Goal: Information Seeking & Learning: Check status

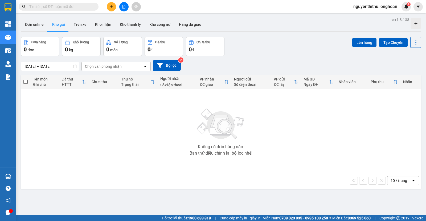
click at [24, 49] on span "0" at bounding box center [25, 49] width 3 height 6
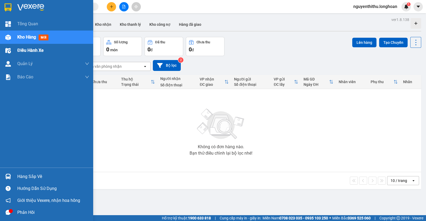
click at [1, 50] on div "Điều hành xe" at bounding box center [46, 50] width 93 height 13
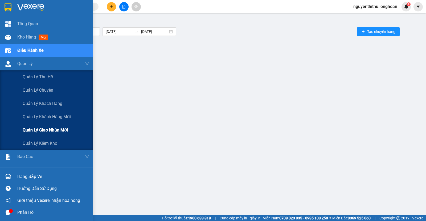
click at [40, 132] on span "Quản lý giao nhận mới" at bounding box center [45, 130] width 45 height 7
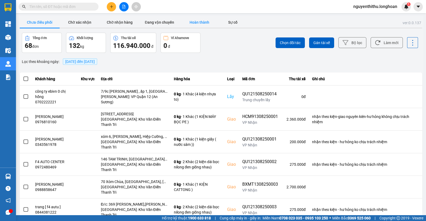
click at [194, 22] on button "Hoàn thành" at bounding box center [199, 22] width 40 height 11
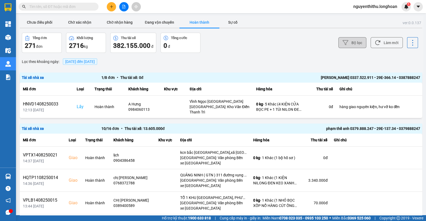
click at [346, 41] on button "Bộ lọc" at bounding box center [352, 42] width 28 height 11
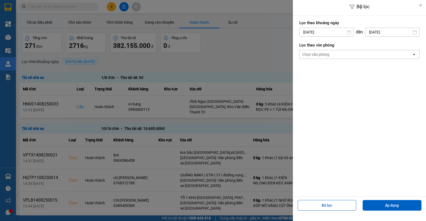
click at [350, 32] on icon at bounding box center [349, 32] width 4 height 4
click at [335, 30] on input "[DATE]" at bounding box center [326, 32] width 54 height 9
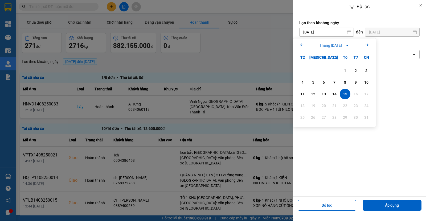
click at [303, 46] on icon "Arrow Left" at bounding box center [302, 45] width 6 height 6
click at [302, 106] on div "21" at bounding box center [302, 106] width 7 height 6
type input "[DATE]"
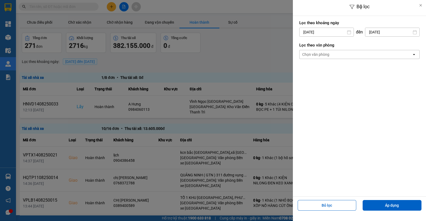
click at [382, 34] on input "[DATE]" at bounding box center [392, 32] width 54 height 9
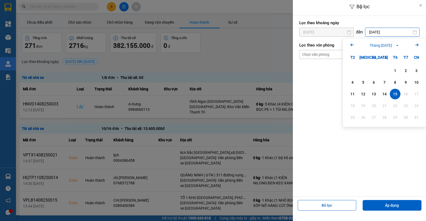
click at [352, 44] on icon "Previous month." at bounding box center [351, 45] width 3 height 3
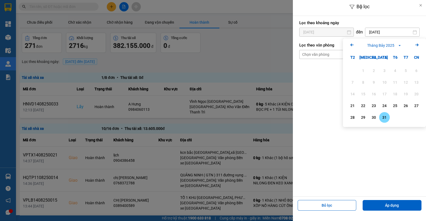
click at [384, 121] on div "31" at bounding box center [384, 117] width 11 height 11
type input "[DATE]"
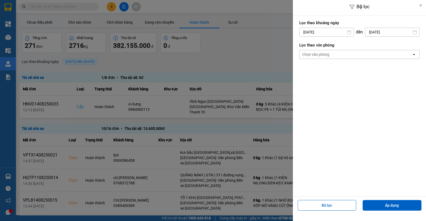
click at [360, 54] on div "Chọn văn phòng" at bounding box center [355, 54] width 112 height 9
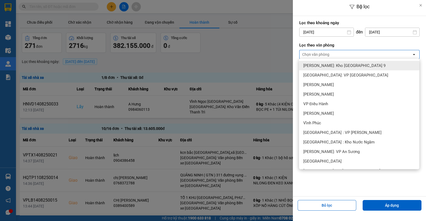
click at [339, 67] on span "[PERSON_NAME]: Kho [GEOGRAPHIC_DATA] 9" at bounding box center [344, 65] width 82 height 5
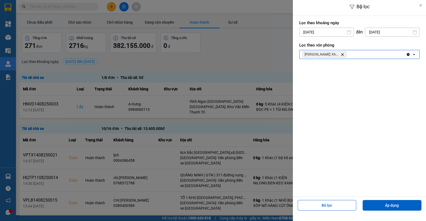
click at [371, 54] on div "[PERSON_NAME]: Kho [GEOGRAPHIC_DATA] & Quận 9 [GEOGRAPHIC_DATA]" at bounding box center [352, 54] width 106 height 9
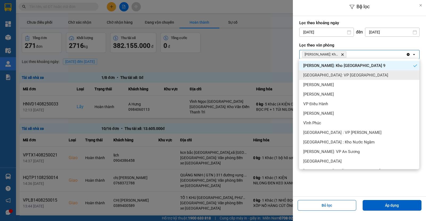
click at [352, 76] on span "[GEOGRAPHIC_DATA]: VP [GEOGRAPHIC_DATA]" at bounding box center [345, 75] width 85 height 5
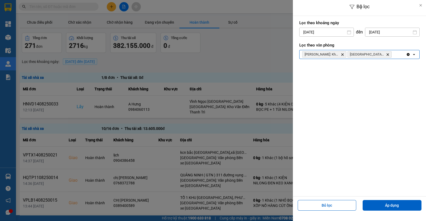
click at [395, 55] on div "[PERSON_NAME]: [GEOGRAPHIC_DATA] & Quận 9 Delete [GEOGRAPHIC_DATA]: VP [GEOGRAP…" at bounding box center [352, 54] width 106 height 9
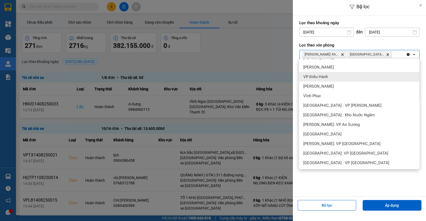
scroll to position [33, 0]
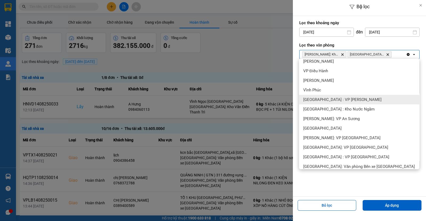
click at [336, 101] on span "[GEOGRAPHIC_DATA] : VP [PERSON_NAME]" at bounding box center [342, 99] width 78 height 5
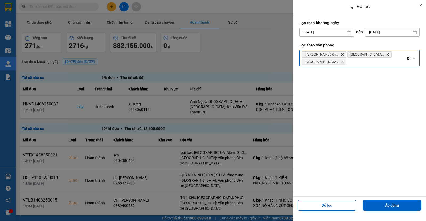
click at [368, 64] on div "[PERSON_NAME]: Kho [GEOGRAPHIC_DATA] & Quận 9 Delete [GEOGRAPHIC_DATA]: VP [GEO…" at bounding box center [352, 58] width 106 height 16
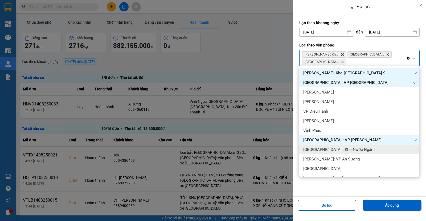
click at [335, 148] on span "[GEOGRAPHIC_DATA] : Kho Nước Ngầm" at bounding box center [338, 149] width 71 height 5
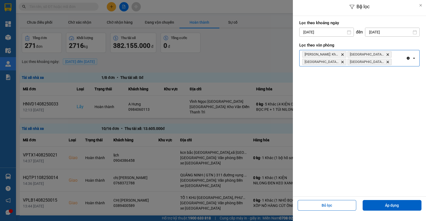
click at [397, 63] on div "[PERSON_NAME]: Kho [GEOGRAPHIC_DATA] & Quận 9 Delete [GEOGRAPHIC_DATA]: VP [GEO…" at bounding box center [352, 58] width 106 height 16
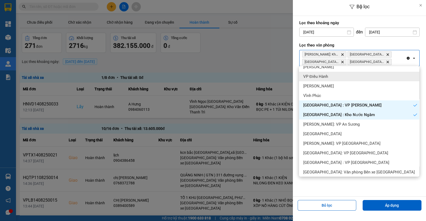
scroll to position [66, 0]
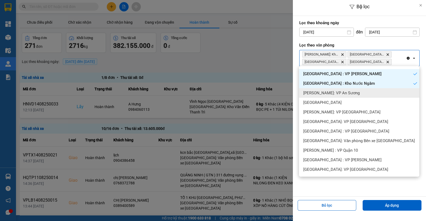
click at [347, 92] on span "[PERSON_NAME]: VP An Sương" at bounding box center [331, 93] width 56 height 5
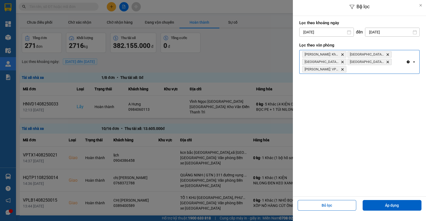
click at [386, 70] on div "[PERSON_NAME]: Kho [GEOGRAPHIC_DATA] & Quận 9 Delete [GEOGRAPHIC_DATA]: VP [GEO…" at bounding box center [352, 61] width 106 height 23
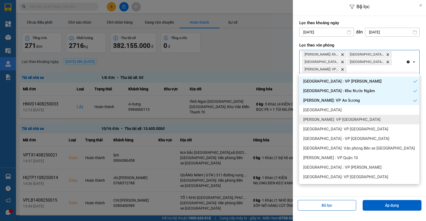
click at [335, 119] on span "[PERSON_NAME]: VP [GEOGRAPHIC_DATA]" at bounding box center [341, 119] width 77 height 5
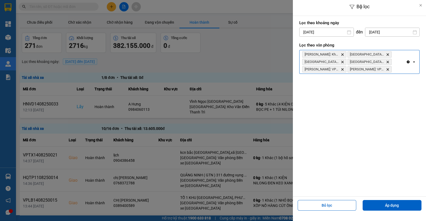
click at [396, 72] on div "[PERSON_NAME]: [GEOGRAPHIC_DATA] & Quận 9 Delete [GEOGRAPHIC_DATA]: VP [GEOGRAP…" at bounding box center [352, 61] width 106 height 23
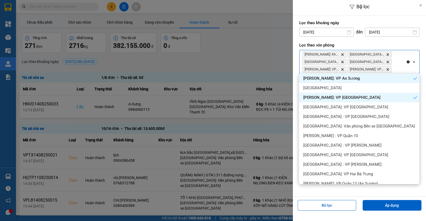
scroll to position [100, 0]
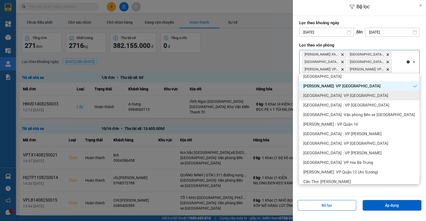
click at [354, 94] on span "[GEOGRAPHIC_DATA]: VP [GEOGRAPHIC_DATA]" at bounding box center [345, 95] width 85 height 5
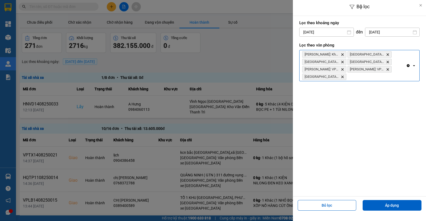
click at [385, 76] on div "[PERSON_NAME]: Kho [GEOGRAPHIC_DATA] & Quận 9 Delete [GEOGRAPHIC_DATA]: VP [GEO…" at bounding box center [352, 65] width 106 height 31
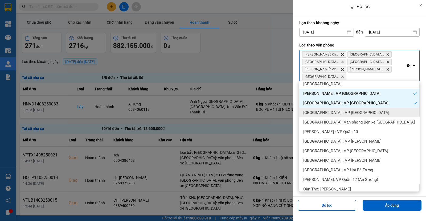
click at [341, 114] on div "[GEOGRAPHIC_DATA] : VP [GEOGRAPHIC_DATA]" at bounding box center [359, 113] width 120 height 10
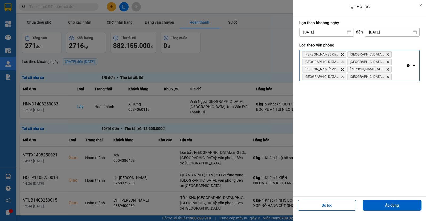
click at [398, 80] on div "[PERSON_NAME]: Kho [GEOGRAPHIC_DATA] & Quận 9 Delete [GEOGRAPHIC_DATA]: VP [GEO…" at bounding box center [352, 65] width 106 height 31
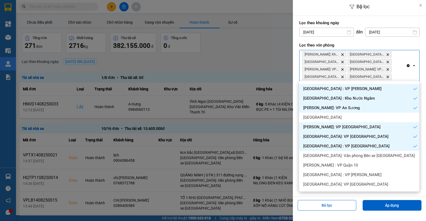
scroll to position [133, 0]
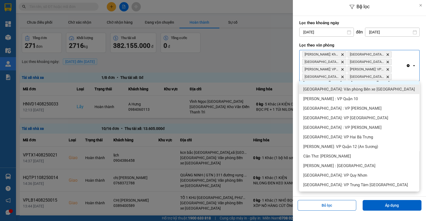
click at [355, 92] on div "[GEOGRAPHIC_DATA]: Văn phòng Bến xe [GEOGRAPHIC_DATA]" at bounding box center [359, 90] width 120 height 10
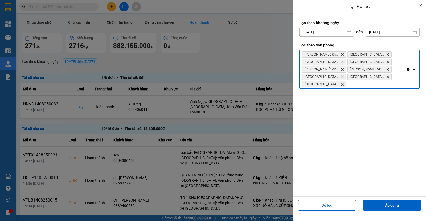
click at [401, 81] on div "[PERSON_NAME]: [GEOGRAPHIC_DATA] & Quận 9 Delete [GEOGRAPHIC_DATA]: VP [GEOGRAP…" at bounding box center [352, 69] width 106 height 38
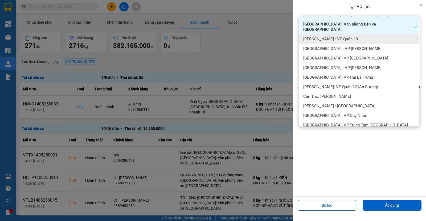
click at [343, 36] on span "[PERSON_NAME] : VP Quận 10" at bounding box center [330, 38] width 55 height 5
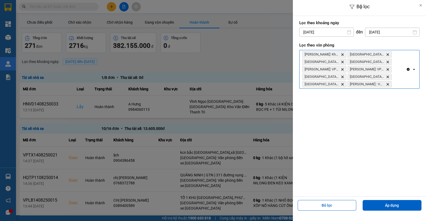
click at [399, 76] on div "[PERSON_NAME]: [GEOGRAPHIC_DATA] & Quận 9 [GEOGRAPHIC_DATA] [GEOGRAPHIC_DATA]: …" at bounding box center [352, 69] width 106 height 38
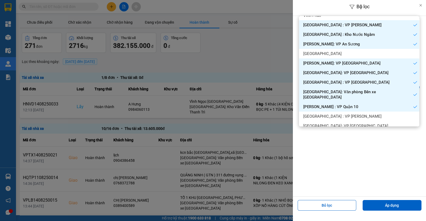
scroll to position [100, 0]
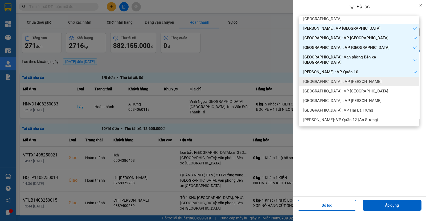
click at [330, 79] on span "[GEOGRAPHIC_DATA] : VP [PERSON_NAME]" at bounding box center [342, 81] width 78 height 5
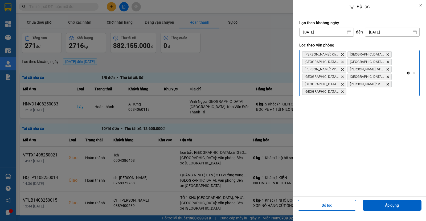
click at [380, 91] on div "[PERSON_NAME]: Kho [GEOGRAPHIC_DATA] & Quận 9 Delete [GEOGRAPHIC_DATA]: VP [GEO…" at bounding box center [352, 73] width 106 height 46
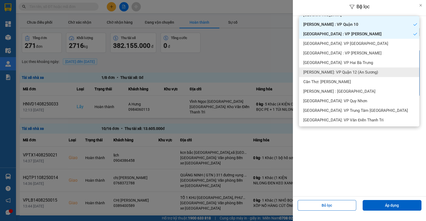
scroll to position [133, 0]
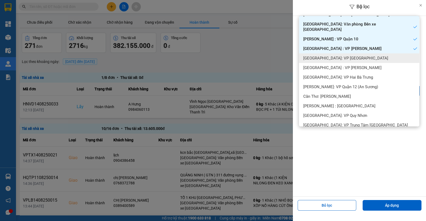
click at [334, 55] on div "[GEOGRAPHIC_DATA]: VP [GEOGRAPHIC_DATA]" at bounding box center [359, 59] width 120 height 10
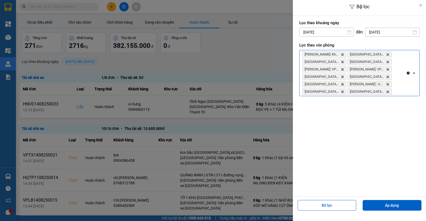
click at [402, 90] on div "[PERSON_NAME]: [GEOGRAPHIC_DATA] & Quận 9 Delete [GEOGRAPHIC_DATA]: VP [GEOGRAP…" at bounding box center [352, 73] width 106 height 46
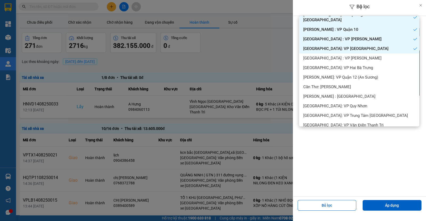
scroll to position [166, 0]
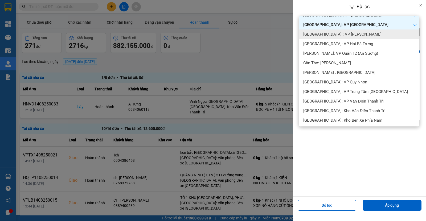
click at [334, 32] on span "[GEOGRAPHIC_DATA] : VP [PERSON_NAME]" at bounding box center [342, 34] width 78 height 5
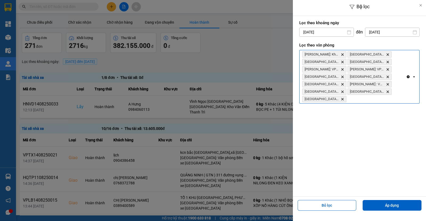
click at [384, 104] on div "Lọc theo văn phòng [GEOGRAPHIC_DATA]: Kho [GEOGRAPHIC_DATA] & Quận 9 [GEOGRAPHI…" at bounding box center [359, 73] width 120 height 64
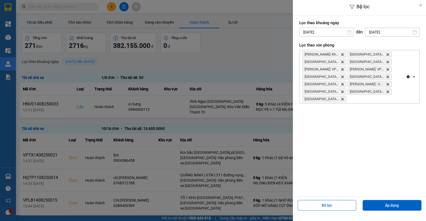
click at [381, 101] on div "[PERSON_NAME]: Kho [GEOGRAPHIC_DATA] & Quận 9 [GEOGRAPHIC_DATA] [GEOGRAPHIC_DAT…" at bounding box center [352, 76] width 106 height 53
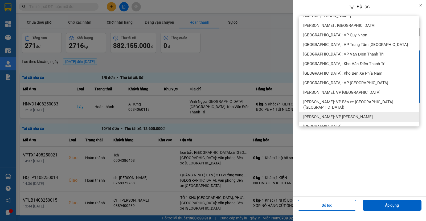
scroll to position [200, 0]
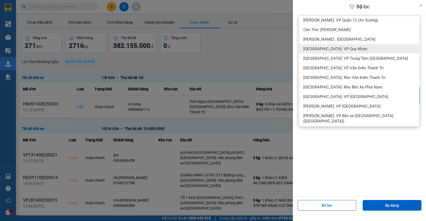
click at [327, 46] on span "[GEOGRAPHIC_DATA]: VP Quy Nhơn" at bounding box center [335, 48] width 64 height 5
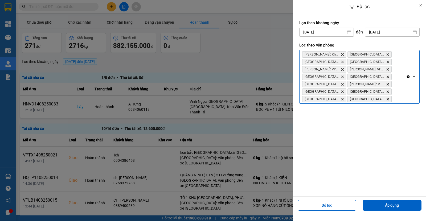
click at [400, 96] on div "[PERSON_NAME]: Kho [GEOGRAPHIC_DATA] & Quận 9 [GEOGRAPHIC_DATA] [GEOGRAPHIC_DAT…" at bounding box center [352, 76] width 106 height 53
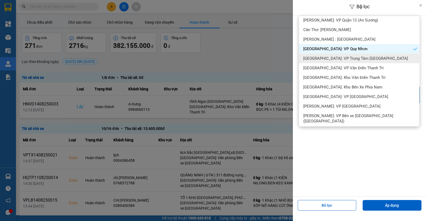
click at [323, 56] on span "[GEOGRAPHIC_DATA]: VP Trung Tâm [GEOGRAPHIC_DATA]" at bounding box center [355, 58] width 105 height 5
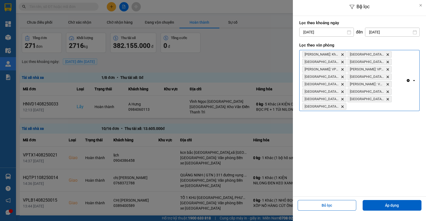
click at [377, 104] on div "[PERSON_NAME]: Kho [GEOGRAPHIC_DATA] & Quận 9 [GEOGRAPHIC_DATA] [GEOGRAPHIC_DAT…" at bounding box center [352, 80] width 106 height 61
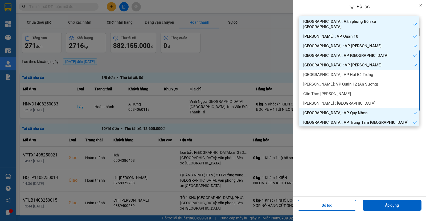
scroll to position [166, 0]
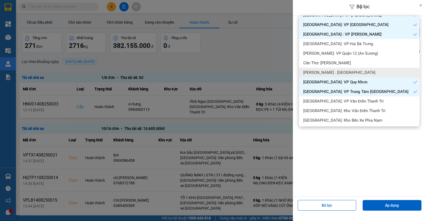
click at [339, 70] on span "[PERSON_NAME] : [GEOGRAPHIC_DATA]" at bounding box center [339, 72] width 72 height 5
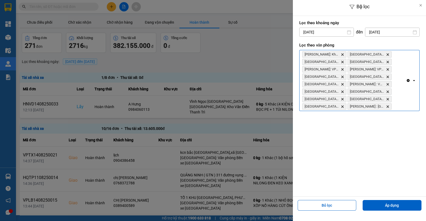
click at [408, 101] on div "Clear all open" at bounding box center [412, 80] width 13 height 61
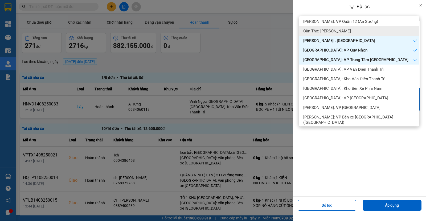
scroll to position [200, 0]
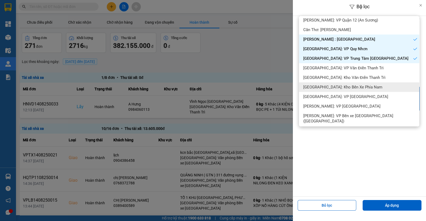
click at [349, 85] on span "[GEOGRAPHIC_DATA]: Kho Bến Xe Phía Nam" at bounding box center [342, 87] width 79 height 5
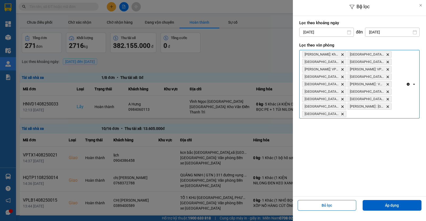
click at [394, 109] on div "[PERSON_NAME]: Kho [GEOGRAPHIC_DATA] & Quận 9 [GEOGRAPHIC_DATA] [GEOGRAPHIC_DAT…" at bounding box center [352, 84] width 106 height 68
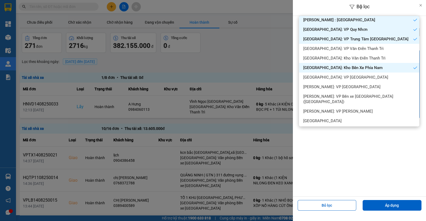
scroll to position [233, 0]
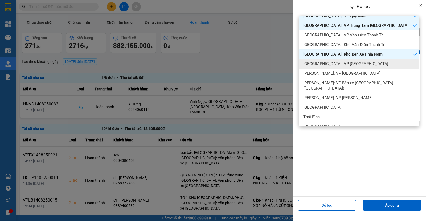
click at [325, 61] on span "[GEOGRAPHIC_DATA]: VP [GEOGRAPHIC_DATA]" at bounding box center [345, 63] width 85 height 5
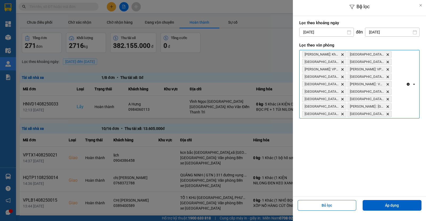
click at [405, 108] on div "[PERSON_NAME]: Kho [GEOGRAPHIC_DATA] & Quận 9 [GEOGRAPHIC_DATA] [GEOGRAPHIC_DAT…" at bounding box center [352, 84] width 106 height 68
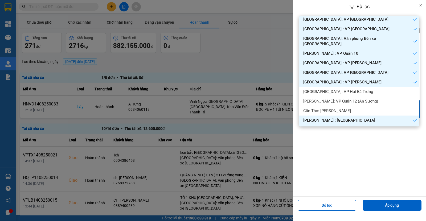
scroll to position [133, 0]
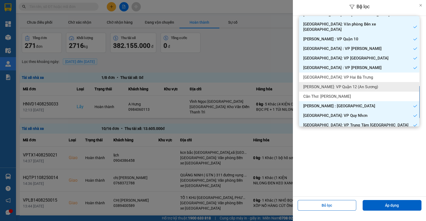
click at [343, 84] on span "[PERSON_NAME]: VP Quận 12 (An Sương)" at bounding box center [340, 86] width 75 height 5
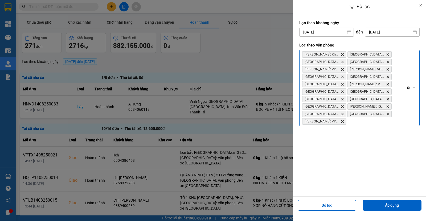
drag, startPoint x: 389, startPoint y: 128, endPoint x: 387, endPoint y: 124, distance: 4.2
click at [389, 128] on form "Lọc theo khoảng [DATE] Press the down arrow key to interact with the calendar a…" at bounding box center [359, 75] width 120 height 112
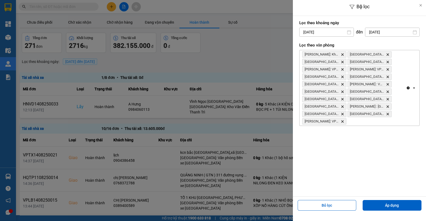
click at [387, 124] on div "[PERSON_NAME]: Kho [GEOGRAPHIC_DATA] & Quận 9 [GEOGRAPHIC_DATA] [GEOGRAPHIC_DAT…" at bounding box center [352, 88] width 106 height 76
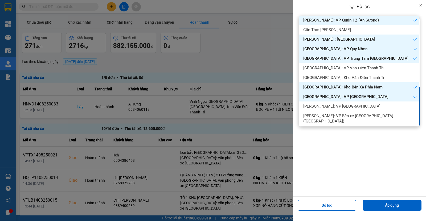
scroll to position [233, 0]
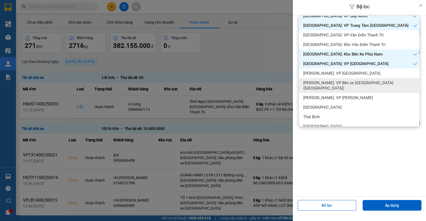
click at [314, 80] on span "[PERSON_NAME]: VP Bến xe [GEOGRAPHIC_DATA] ([GEOGRAPHIC_DATA])" at bounding box center [360, 85] width 114 height 11
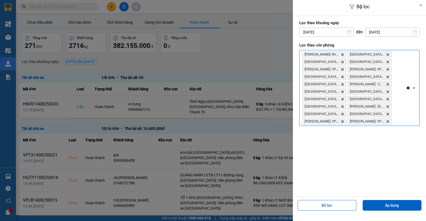
click at [401, 112] on div "[PERSON_NAME]: Kho [GEOGRAPHIC_DATA] & Quận 9 [GEOGRAPHIC_DATA] [GEOGRAPHIC_DAT…" at bounding box center [352, 88] width 106 height 76
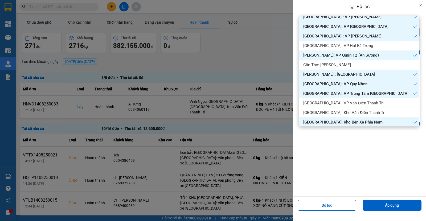
scroll to position [166, 0]
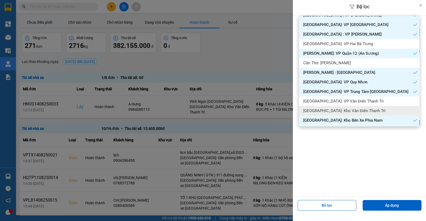
click at [346, 108] on span "[GEOGRAPHIC_DATA]: Kho Văn Điển Thanh Trì" at bounding box center [344, 110] width 82 height 5
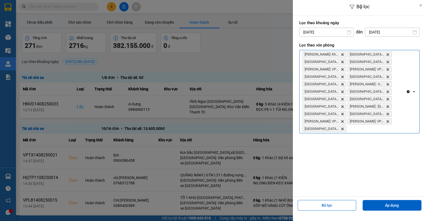
click at [398, 130] on div "[PERSON_NAME]: Kho [GEOGRAPHIC_DATA] & Quận 9 [GEOGRAPHIC_DATA] [GEOGRAPHIC_DAT…" at bounding box center [352, 91] width 106 height 83
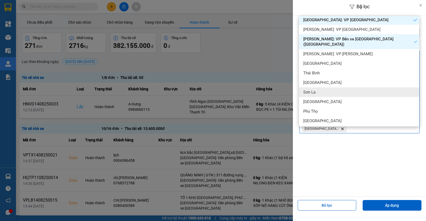
scroll to position [266, 0]
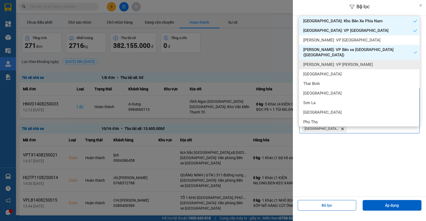
click at [334, 62] on span "[PERSON_NAME]: VP [PERSON_NAME]" at bounding box center [337, 64] width 69 height 5
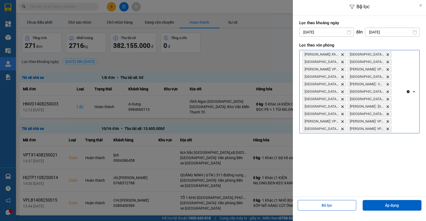
click at [413, 125] on div "Clear all open" at bounding box center [412, 91] width 13 height 83
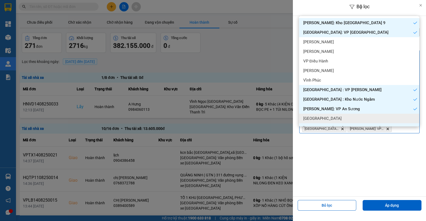
click at [343, 118] on div "[GEOGRAPHIC_DATA]" at bounding box center [359, 119] width 120 height 10
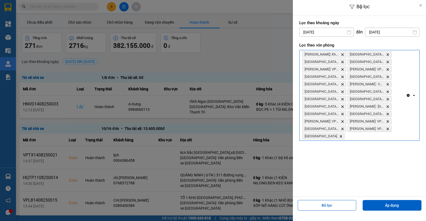
click at [396, 136] on div "[PERSON_NAME]: Kho [GEOGRAPHIC_DATA] & Quận 9 [GEOGRAPHIC_DATA] [GEOGRAPHIC_DAT…" at bounding box center [352, 95] width 106 height 91
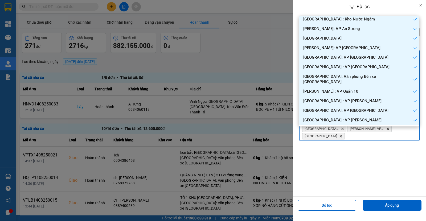
scroll to position [100, 0]
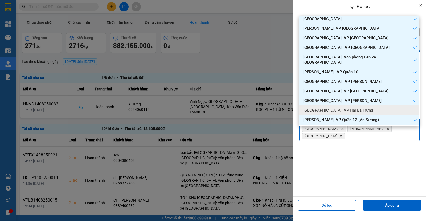
click at [355, 106] on div "[GEOGRAPHIC_DATA]: VP Hai Bà Trưng" at bounding box center [359, 111] width 120 height 10
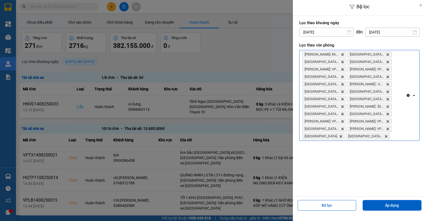
click at [401, 134] on div "[PERSON_NAME]: Kho [GEOGRAPHIC_DATA] & Quận 9 [GEOGRAPHIC_DATA] [GEOGRAPHIC_DAT…" at bounding box center [352, 95] width 106 height 91
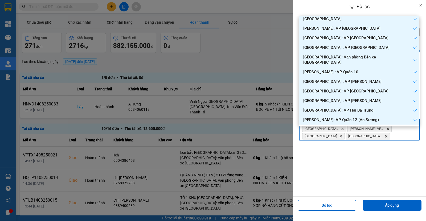
scroll to position [166, 0]
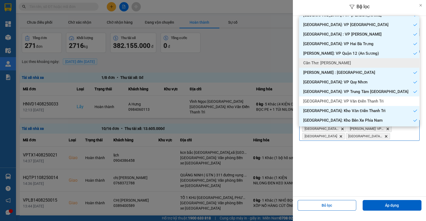
click at [325, 60] on span "Cần Thơ: [PERSON_NAME]" at bounding box center [327, 62] width 48 height 5
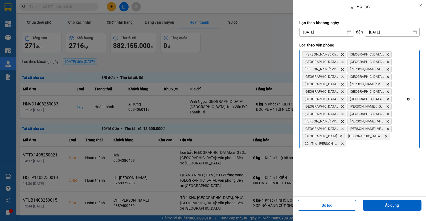
click at [400, 139] on div "[PERSON_NAME]: Kho [GEOGRAPHIC_DATA] & Quận 9 [GEOGRAPHIC_DATA] [GEOGRAPHIC_DAT…" at bounding box center [352, 99] width 106 height 98
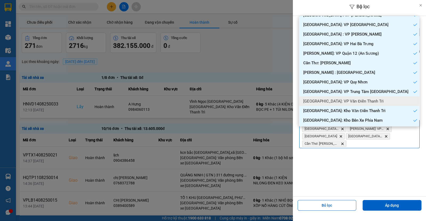
click at [346, 97] on div "[GEOGRAPHIC_DATA]: VP Văn Điển Thanh Trì" at bounding box center [359, 102] width 120 height 10
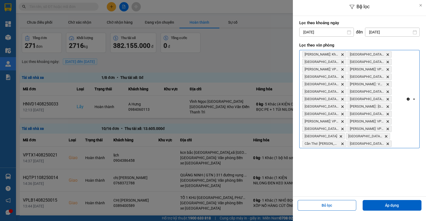
click at [404, 134] on div "[PERSON_NAME]: Kho [GEOGRAPHIC_DATA] & Quận 9 [GEOGRAPHIC_DATA] [GEOGRAPHIC_DAT…" at bounding box center [352, 99] width 106 height 98
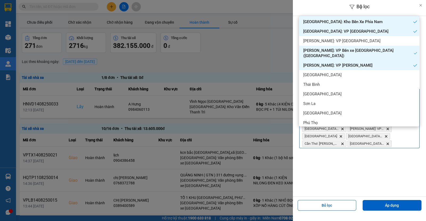
scroll to position [266, 0]
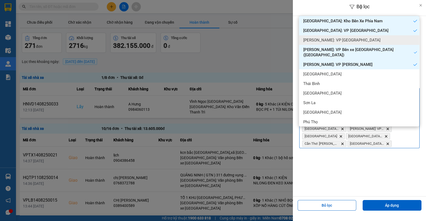
click at [340, 38] on span "[PERSON_NAME]: VP [GEOGRAPHIC_DATA]" at bounding box center [341, 40] width 77 height 5
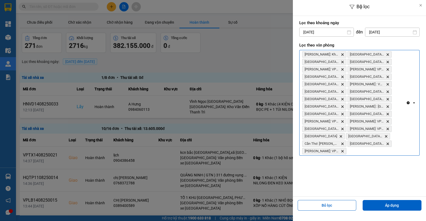
click at [401, 135] on div "[PERSON_NAME]: Kho [GEOGRAPHIC_DATA] & Quận 9 [GEOGRAPHIC_DATA] [GEOGRAPHIC_DAT…" at bounding box center [352, 102] width 106 height 105
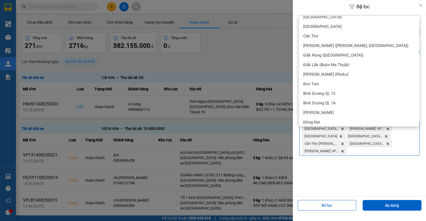
scroll to position [794, 0]
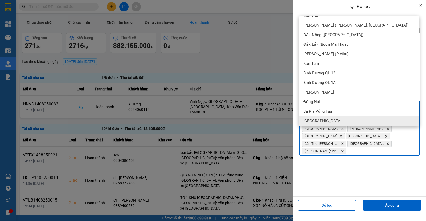
drag, startPoint x: 369, startPoint y: 172, endPoint x: 373, endPoint y: 178, distance: 6.9
click at [369, 172] on div "Lọc theo khoảng [DATE] Press the down arrow key to interact with the calendar a…" at bounding box center [359, 106] width 133 height 181
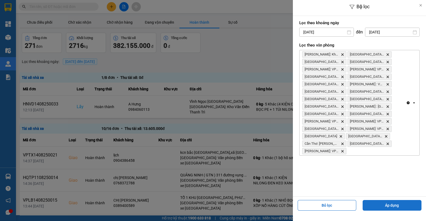
click at [383, 206] on button "Áp dụng" at bounding box center [392, 205] width 59 height 11
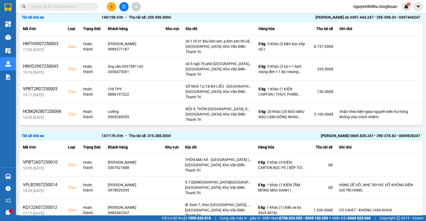
scroll to position [1095, 0]
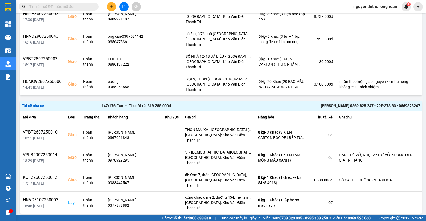
click at [402, 221] on div "10 / trang" at bounding box center [405, 223] width 17 height 5
click at [400, 198] on li "100 / trang" at bounding box center [403, 195] width 28 height 10
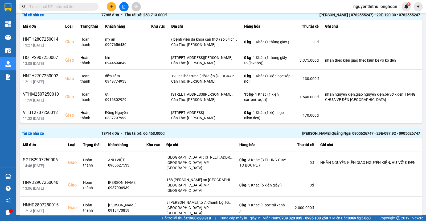
scroll to position [3627, 0]
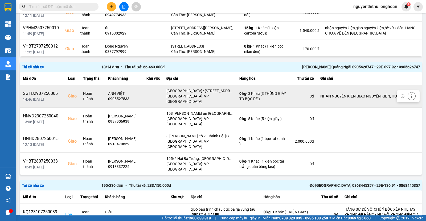
click at [41, 91] on div "SGTB2907250006" at bounding box center [42, 94] width 39 height 6
copy div "SGTB2907250006"
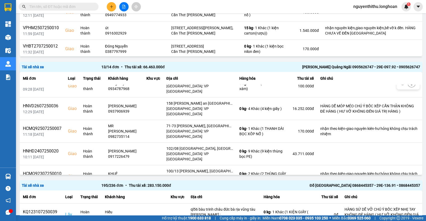
scroll to position [156, 0]
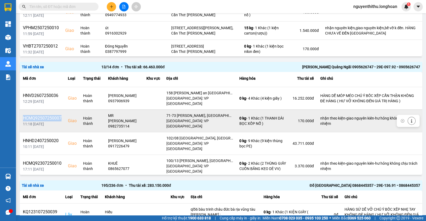
drag, startPoint x: 61, startPoint y: 70, endPoint x: 23, endPoint y: 70, distance: 38.3
click at [23, 115] on div "HCMQ92507250007" at bounding box center [42, 118] width 39 height 6
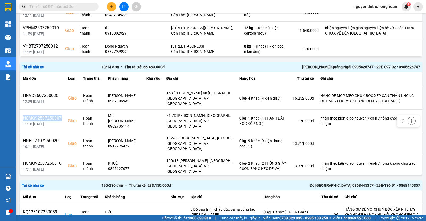
copy div "HCMQ92507250007"
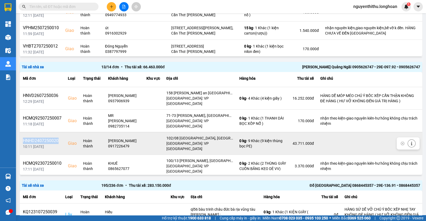
drag, startPoint x: 60, startPoint y: 89, endPoint x: 22, endPoint y: 92, distance: 37.6
click at [22, 132] on td "HNHD2407250020 10:11 [DATE]" at bounding box center [42, 143] width 45 height 23
copy div "HNHD2407250020"
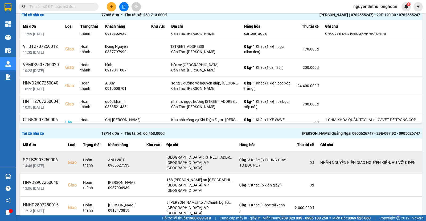
scroll to position [3627, 0]
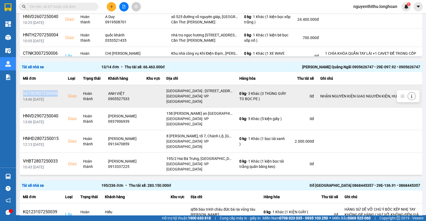
drag, startPoint x: 53, startPoint y: 72, endPoint x: 34, endPoint y: 74, distance: 19.0
click at [21, 85] on td "SGTB2907250006 14:46 [DATE]" at bounding box center [42, 96] width 45 height 23
copy div "SGTB2907250006"
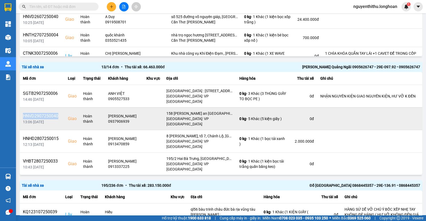
drag, startPoint x: 59, startPoint y: 91, endPoint x: 23, endPoint y: 91, distance: 35.9
click at [23, 108] on td "HNVD2907250040 13:06 [DATE]" at bounding box center [42, 119] width 45 height 23
copy div "HNVD2907250040"
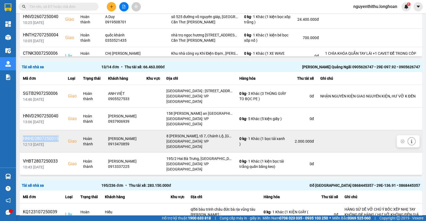
drag, startPoint x: 59, startPoint y: 115, endPoint x: 22, endPoint y: 114, distance: 37.0
click at [22, 130] on td "HNHD2807250015 12:13 [DATE]" at bounding box center [42, 141] width 45 height 23
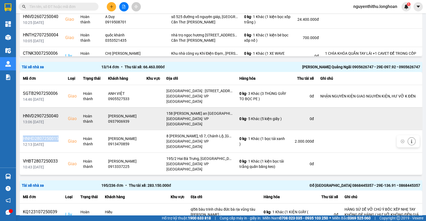
copy div "HNHD2807250015"
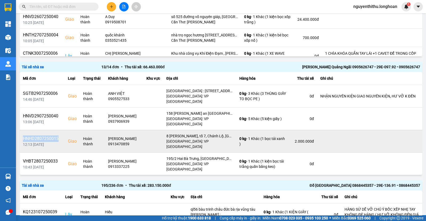
scroll to position [33, 0]
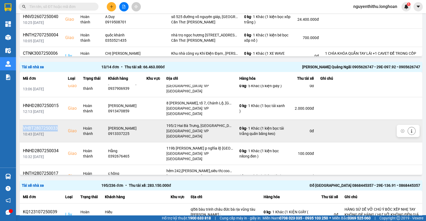
drag, startPoint x: 47, startPoint y: 99, endPoint x: 27, endPoint y: 95, distance: 19.8
click at [24, 120] on td "VHBT2807250033 10:43 [DATE]" at bounding box center [42, 131] width 45 height 23
copy div "VHBT2807250033"
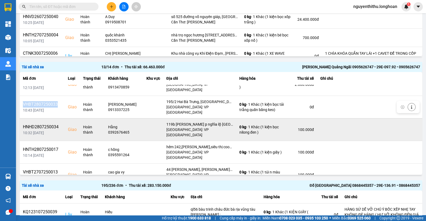
scroll to position [66, 0]
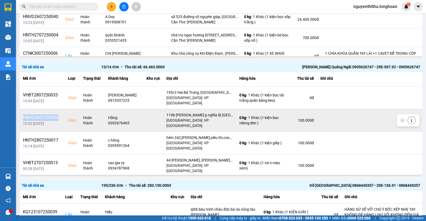
drag, startPoint x: 60, startPoint y: 83, endPoint x: 22, endPoint y: 83, distance: 37.5
click at [22, 109] on td "HNHD2807250034 10:32 [DATE]" at bounding box center [42, 120] width 45 height 23
copy div "HNHD2807250034"
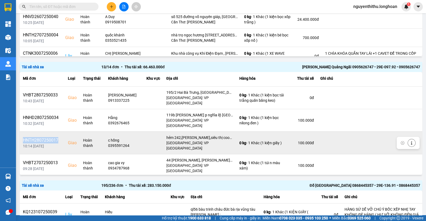
drag, startPoint x: 62, startPoint y: 102, endPoint x: 23, endPoint y: 102, distance: 39.4
click at [23, 132] on td "HNTH2807250017 10:14 [DATE]" at bounding box center [42, 143] width 45 height 23
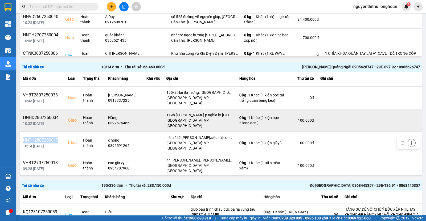
copy div "HNTH2807250017"
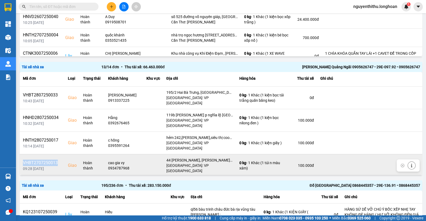
drag, startPoint x: 55, startPoint y: 119, endPoint x: 23, endPoint y: 119, distance: 32.2
click at [23, 160] on div "VHBT2707250013" at bounding box center [42, 163] width 39 height 6
copy div "VHBT2707250013"
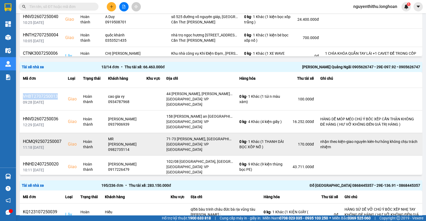
scroll to position [100, 0]
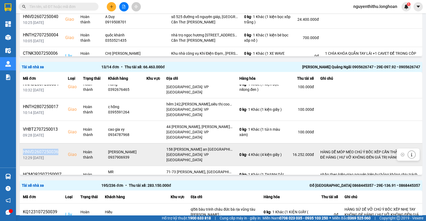
drag, startPoint x: 60, startPoint y: 105, endPoint x: 23, endPoint y: 105, distance: 37.0
click at [23, 143] on td "HNVD2607250036 12:29 [DATE]" at bounding box center [42, 154] width 45 height 23
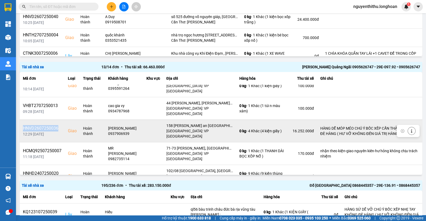
scroll to position [133, 0]
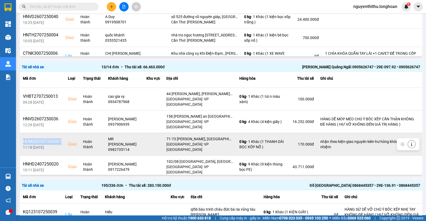
drag, startPoint x: 64, startPoint y: 93, endPoint x: 22, endPoint y: 93, distance: 41.5
click at [22, 133] on td "HCMQ92507250007 11:18 [DATE]" at bounding box center [42, 144] width 45 height 23
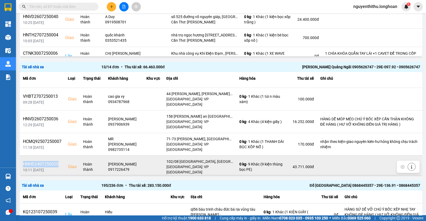
drag, startPoint x: 60, startPoint y: 111, endPoint x: 22, endPoint y: 112, distance: 37.8
click at [22, 156] on td "HNHD2407250020 10:11 [DATE]" at bounding box center [42, 167] width 45 height 23
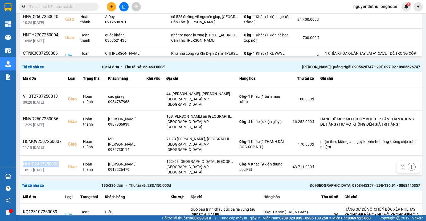
scroll to position [156, 0]
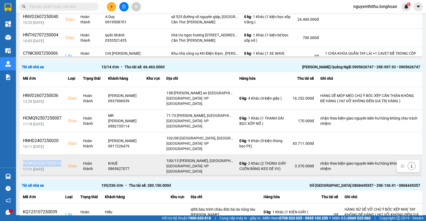
drag, startPoint x: 61, startPoint y: 108, endPoint x: 29, endPoint y: 108, distance: 31.9
click at [24, 161] on div "HCMQ92307250010" at bounding box center [42, 164] width 39 height 6
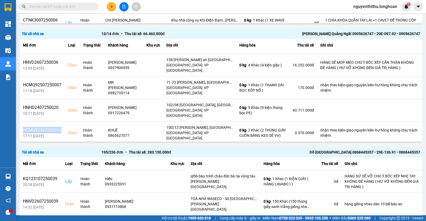
scroll to position [3693, 0]
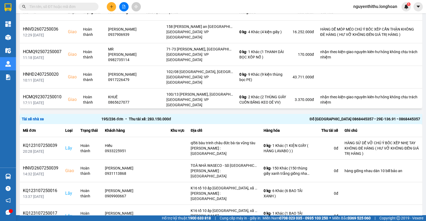
drag, startPoint x: 61, startPoint y: 59, endPoint x: 23, endPoint y: 58, distance: 38.3
click at [23, 117] on div "VPHM2107250012" at bounding box center [42, 120] width 39 height 6
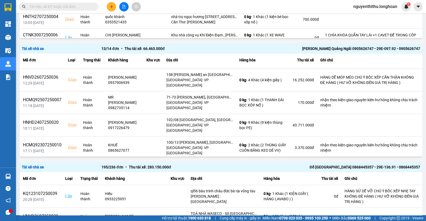
scroll to position [3660, 0]
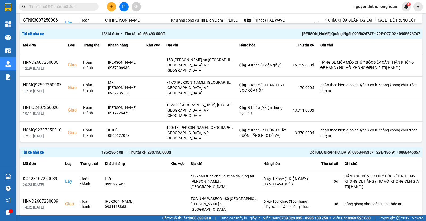
drag, startPoint x: 59, startPoint y: 108, endPoint x: 22, endPoint y: 110, distance: 37.3
click at [22, 167] on td "VPLB2107250015 14:20 [DATE]" at bounding box center [42, 178] width 45 height 23
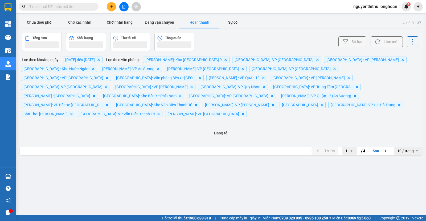
click at [9, 76] on div "Báo cáo" at bounding box center [8, 77] width 16 height 13
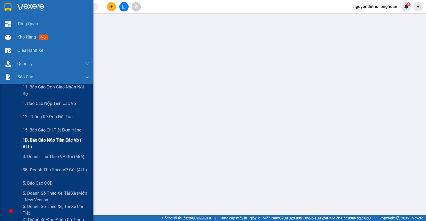
scroll to position [33, 0]
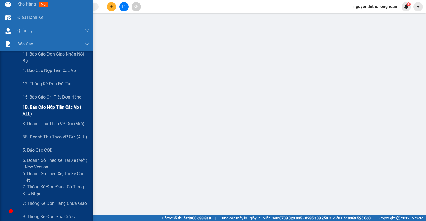
click at [56, 110] on span "1B. Báo cáo nộp tiền các vp ( ALL)" at bounding box center [56, 110] width 67 height 13
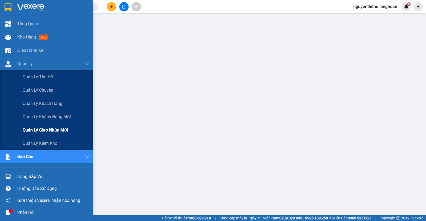
click at [61, 130] on span "Quản lý giao nhận mới" at bounding box center [45, 130] width 45 height 7
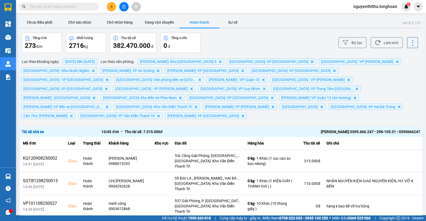
click at [47, 5] on input "text" at bounding box center [60, 7] width 63 height 6
paste input "SGTB2907250006"
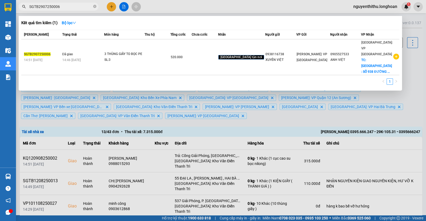
type input "SGTB2907250006"
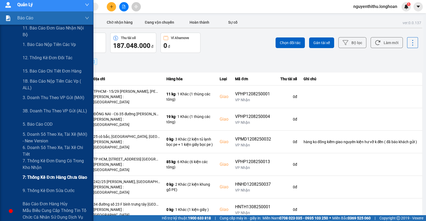
scroll to position [66, 0]
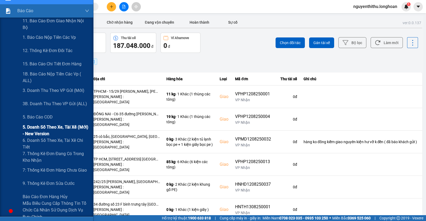
click at [59, 126] on span "5. Doanh số theo xe, tài xế (mới) - New version" at bounding box center [56, 130] width 67 height 13
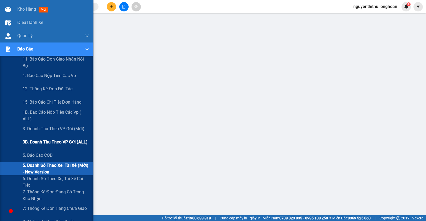
scroll to position [66, 0]
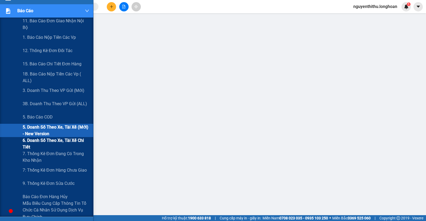
click at [47, 144] on span "6. Doanh số theo xe, tài xế chi tiết" at bounding box center [56, 143] width 67 height 13
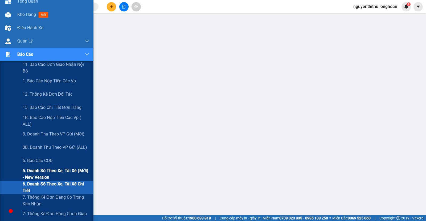
scroll to position [33, 0]
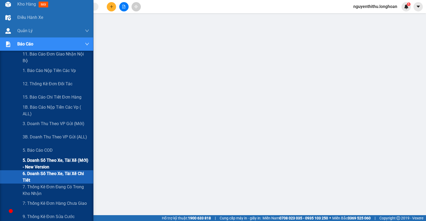
click at [45, 160] on span "5. Doanh số theo xe, tài xế (mới) - New version" at bounding box center [56, 163] width 67 height 13
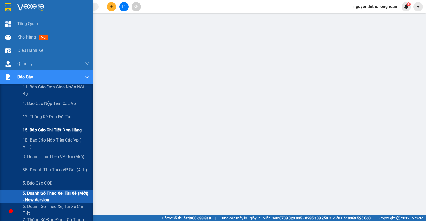
click at [54, 134] on div "15. Báo cáo chi tiết đơn hàng" at bounding box center [56, 130] width 67 height 13
